Goal: Task Accomplishment & Management: Use online tool/utility

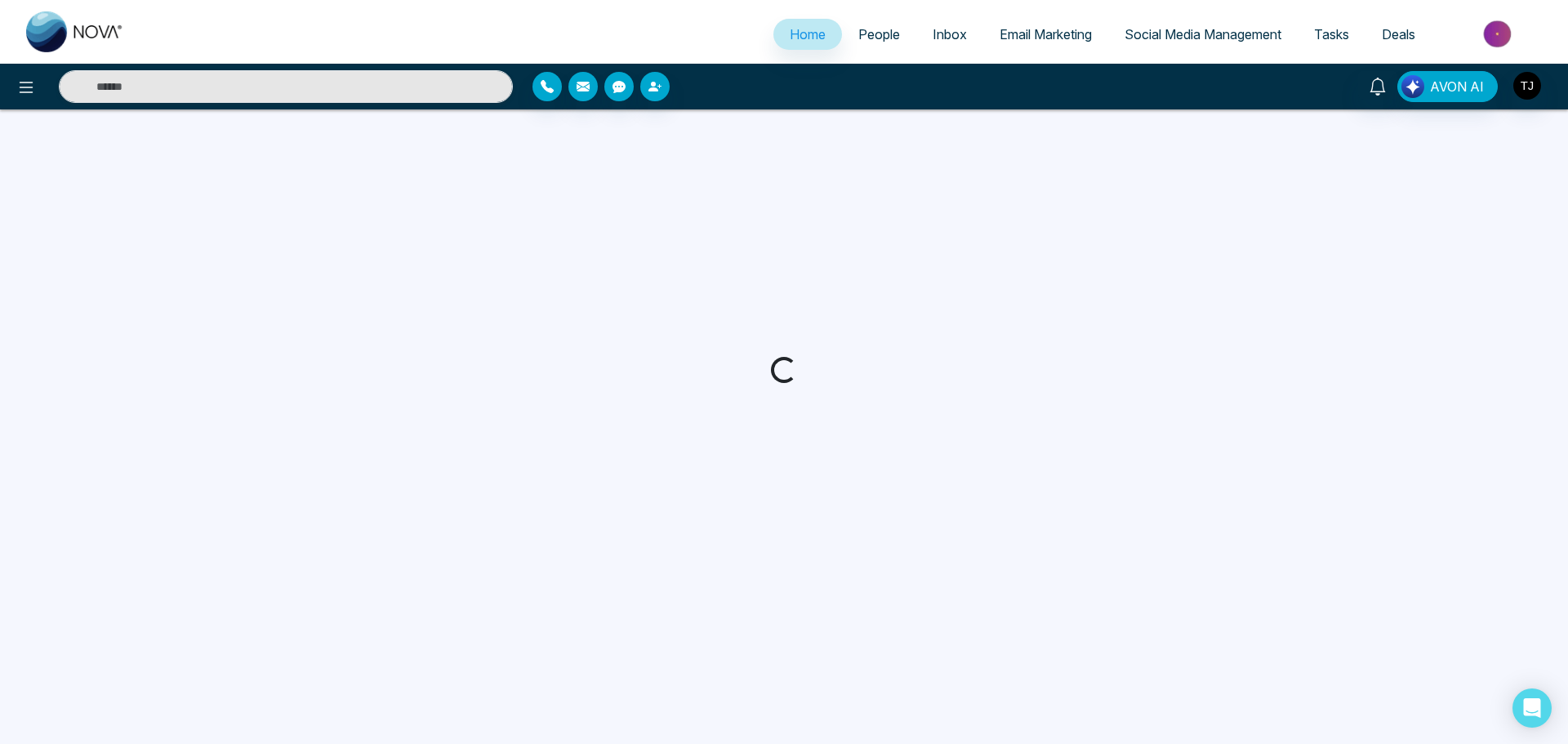
select select "*"
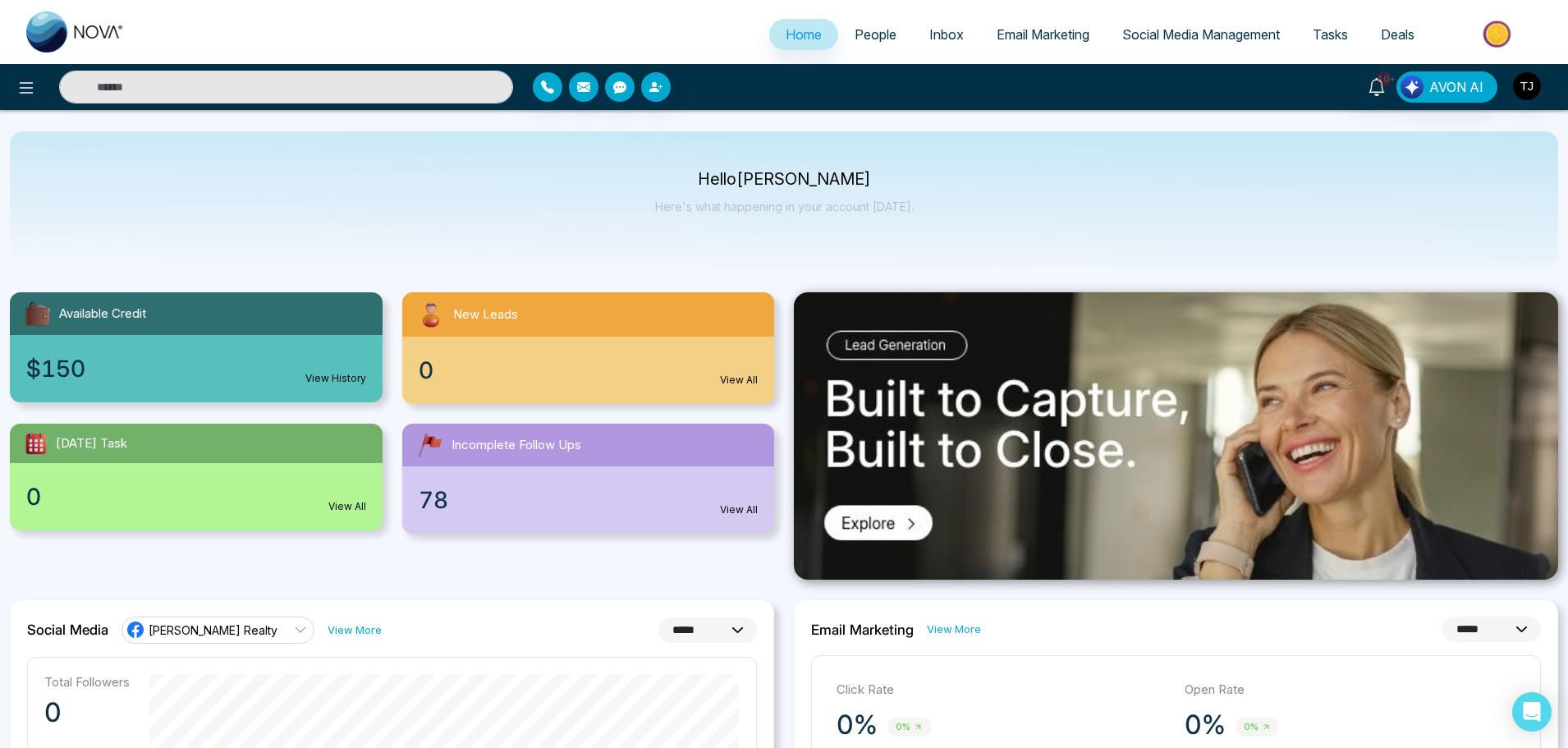
click at [1022, 36] on span "Email Marketing" at bounding box center [1043, 34] width 93 height 17
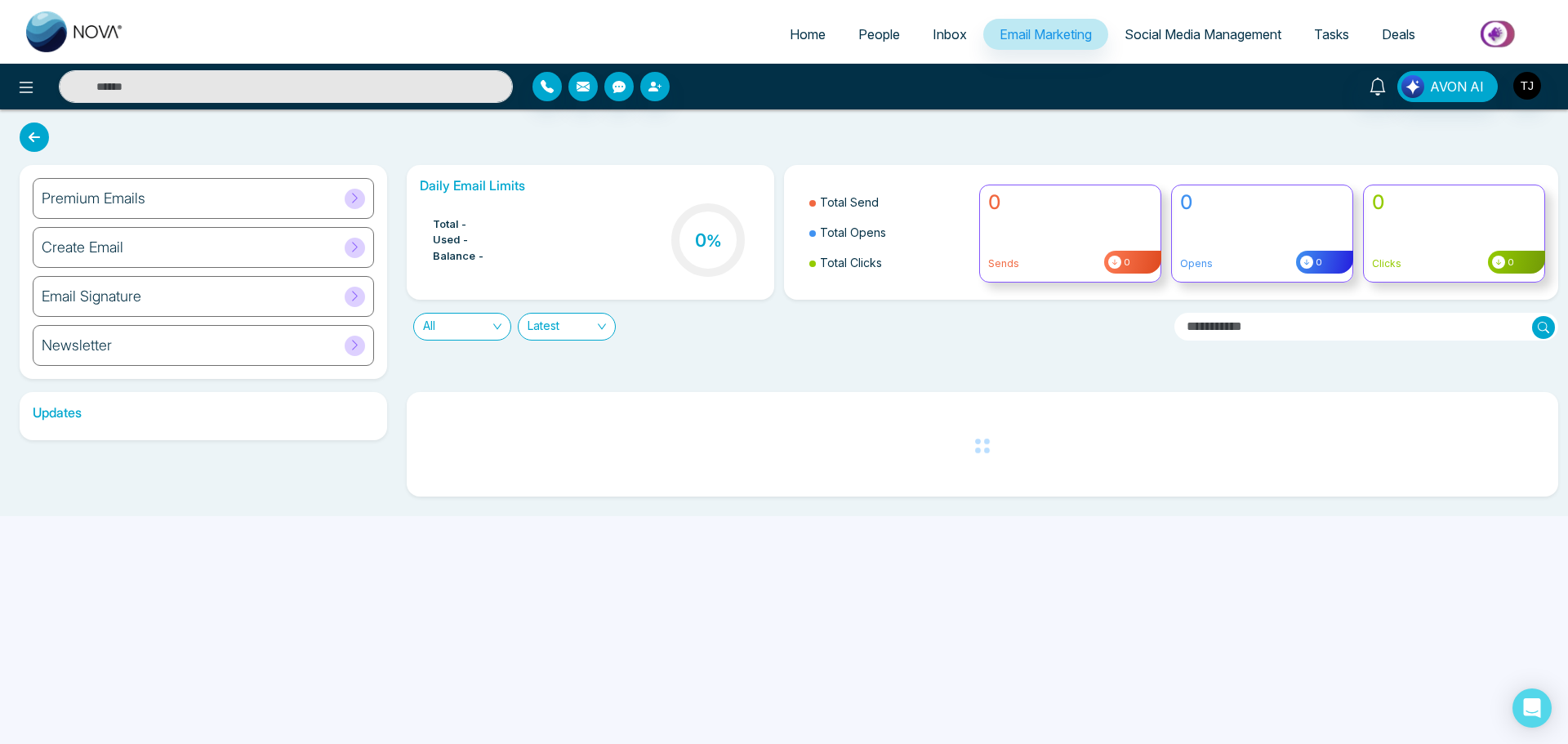
click at [264, 188] on div "Premium Emails" at bounding box center [204, 199] width 341 height 41
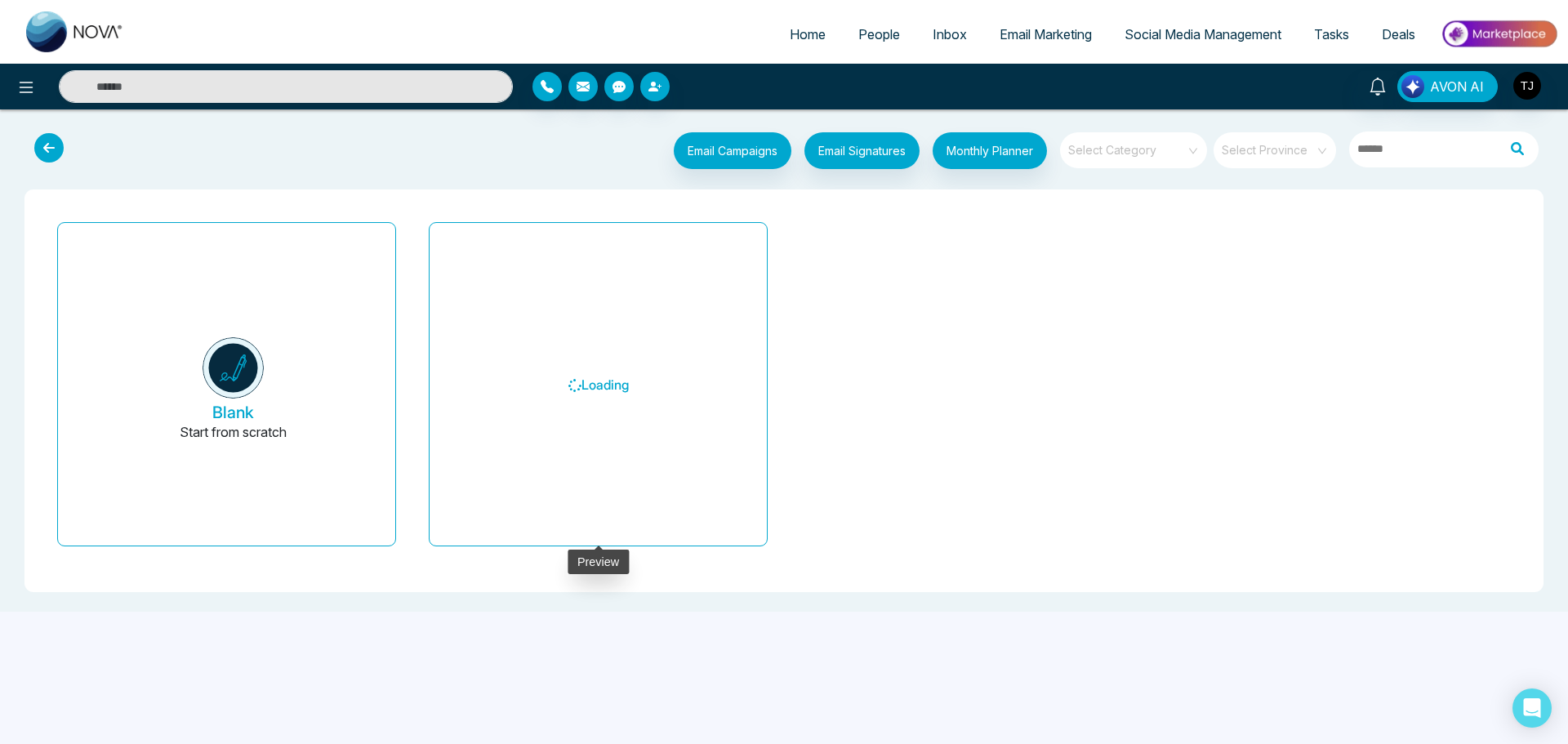
click at [530, 385] on h6 "Loading" at bounding box center [599, 385] width 298 height 298
click at [850, 274] on div "Blank Start from scratch Loading" at bounding box center [784, 390] width 1487 height 350
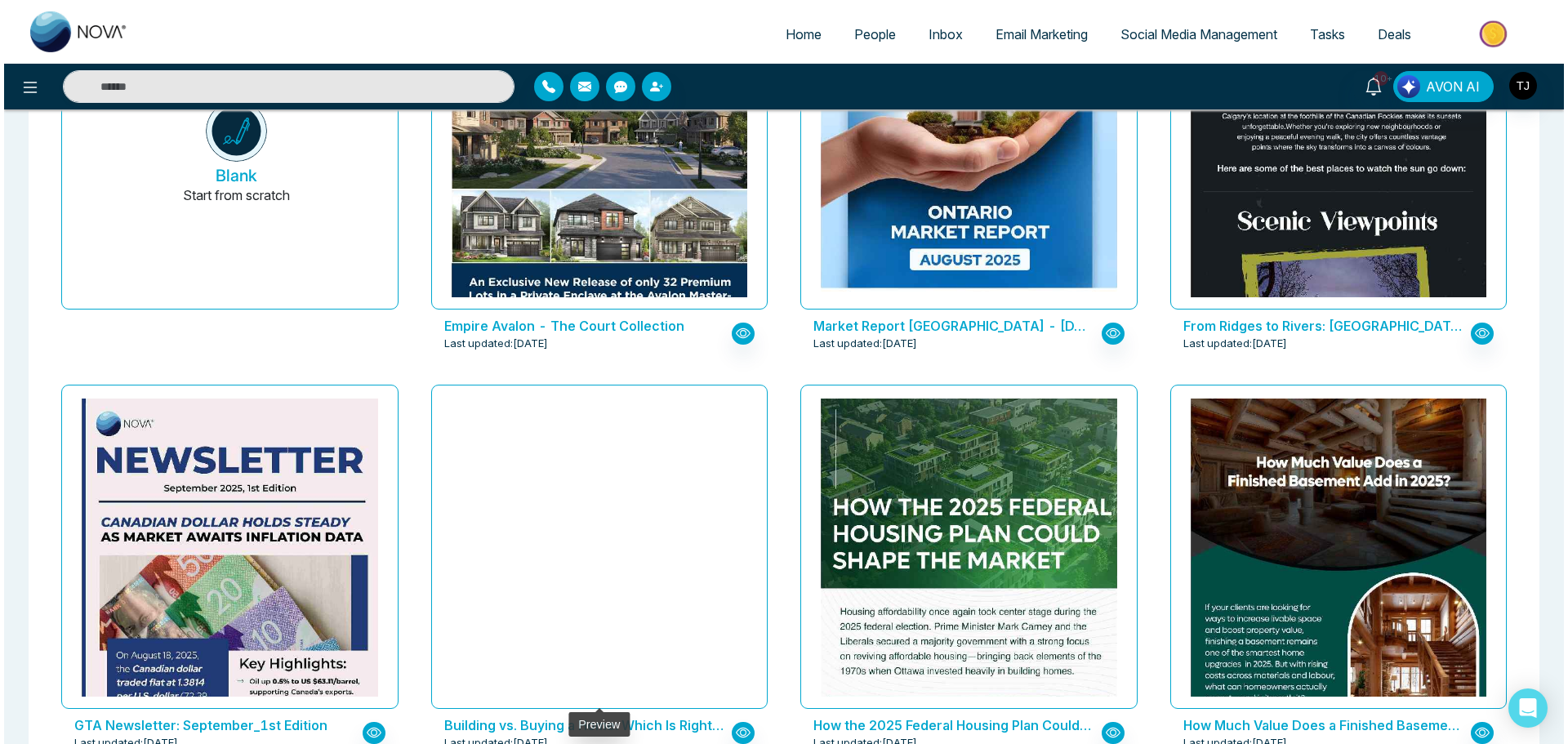
scroll to position [238, 0]
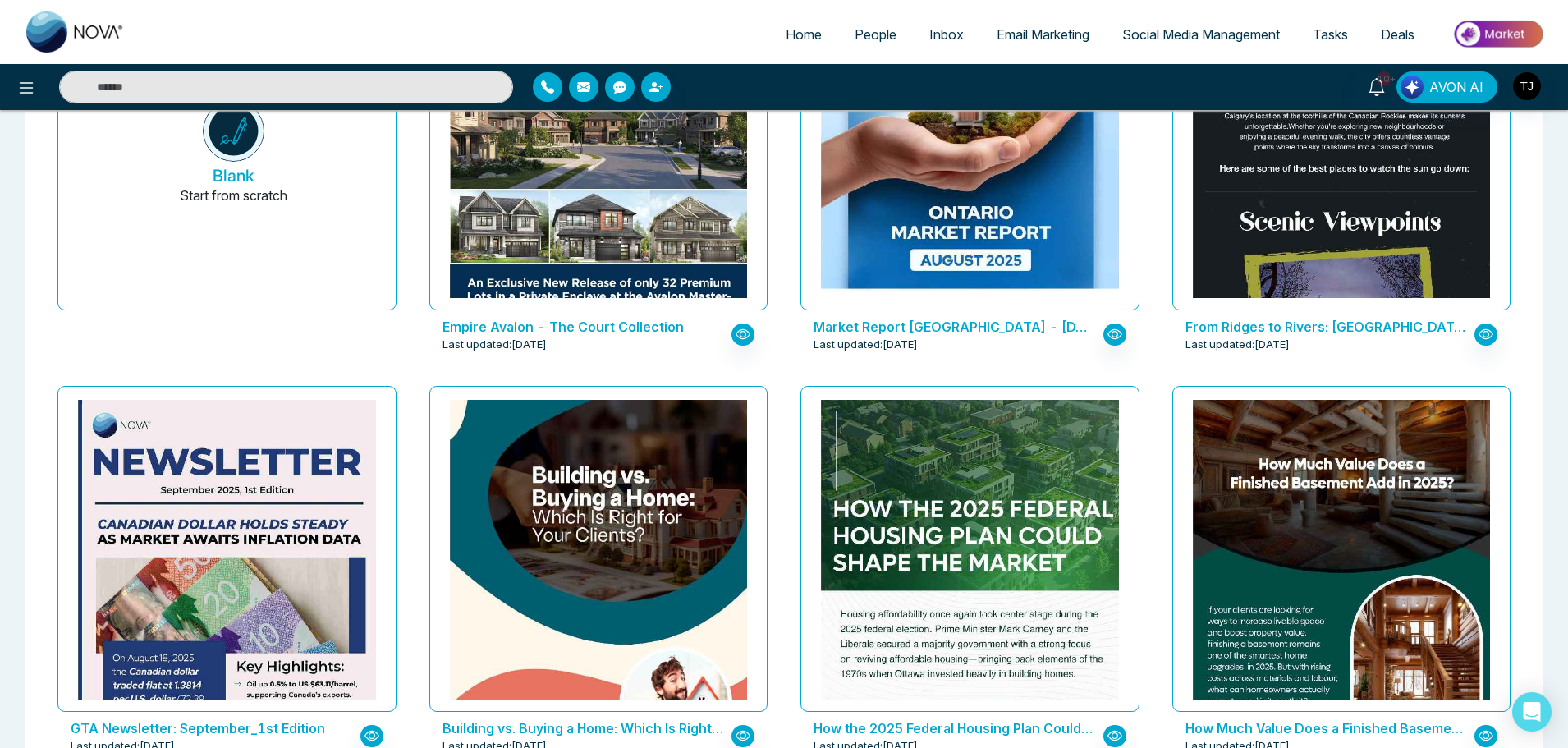
click at [600, 324] on p "Empire Avalon - The Court Collection" at bounding box center [583, 326] width 280 height 20
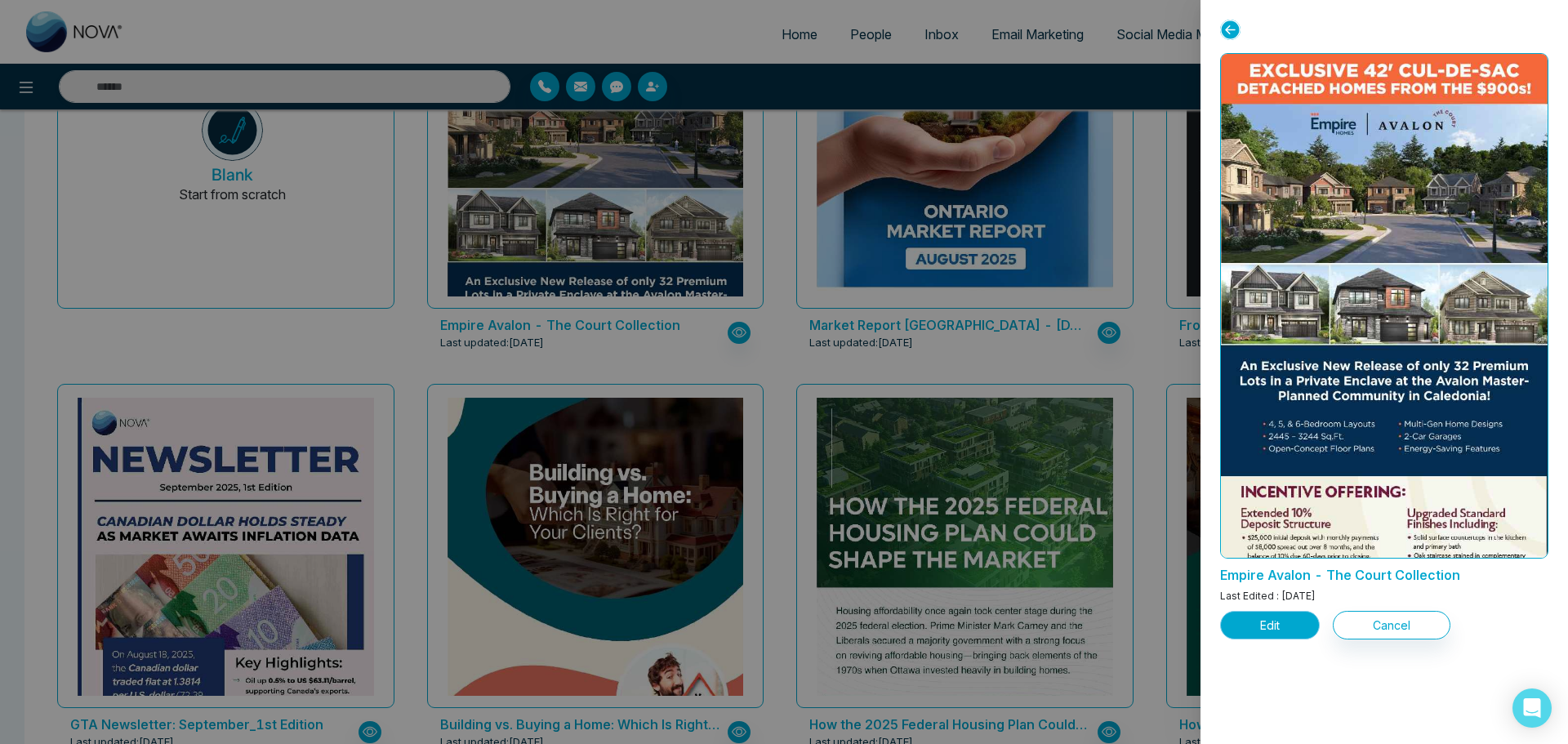
click at [1261, 620] on button "Edit" at bounding box center [1270, 625] width 99 height 28
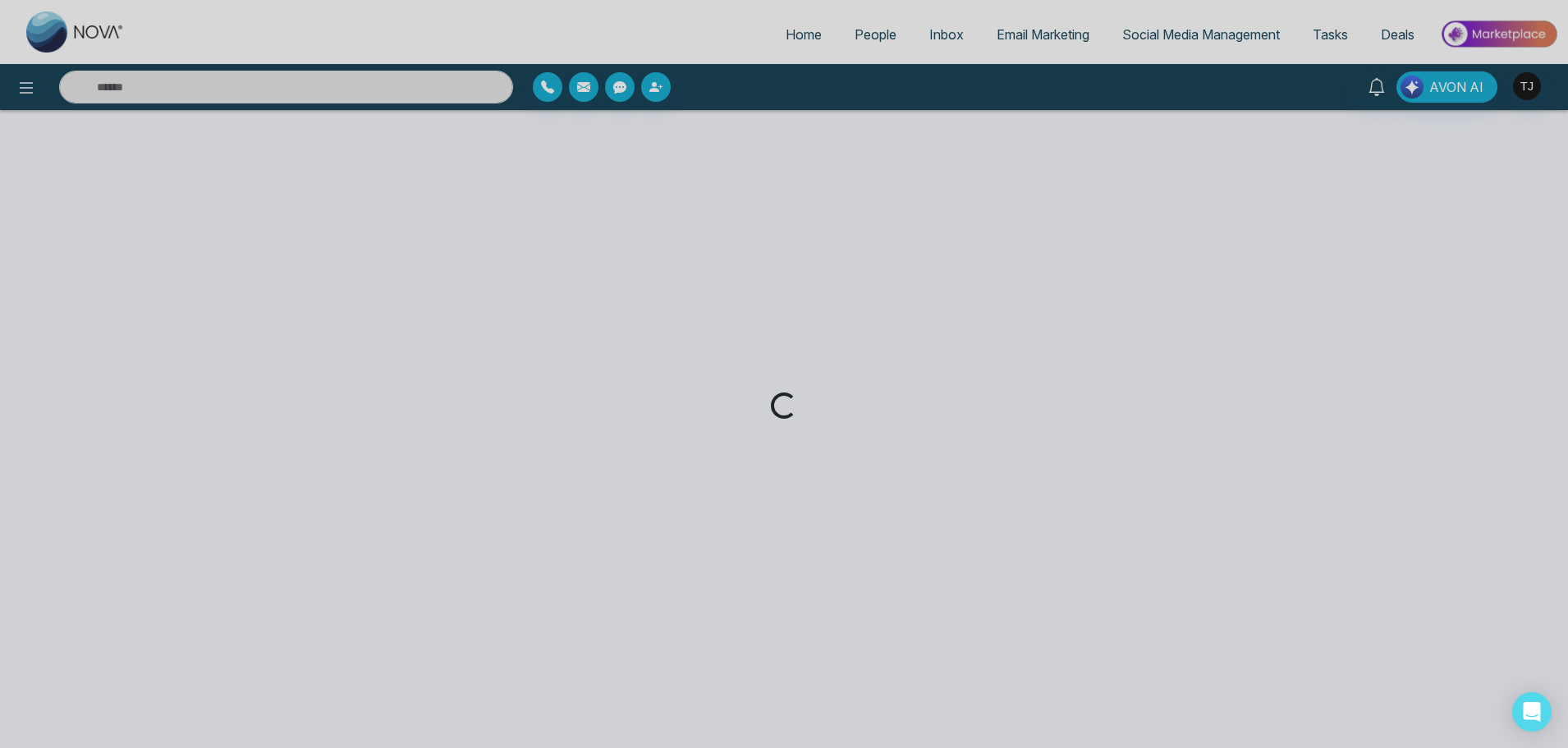
click at [158, 200] on div "Loading..." at bounding box center [784, 374] width 1568 height 748
click at [223, 238] on div "Loading..." at bounding box center [784, 374] width 1568 height 748
